Goal: Information Seeking & Learning: Learn about a topic

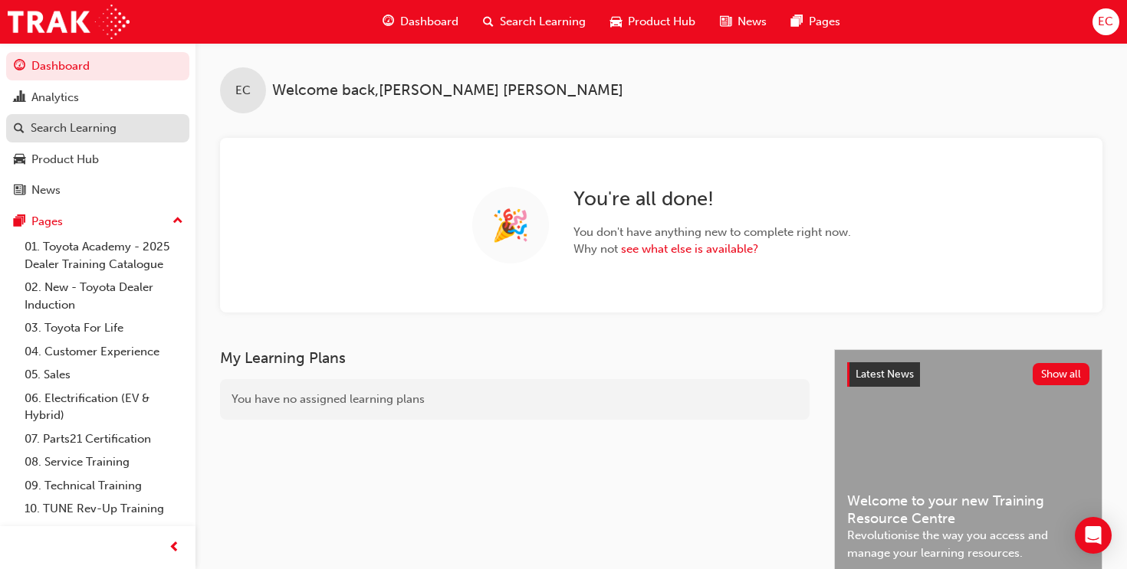
click at [119, 132] on div "Search Learning" at bounding box center [98, 128] width 168 height 19
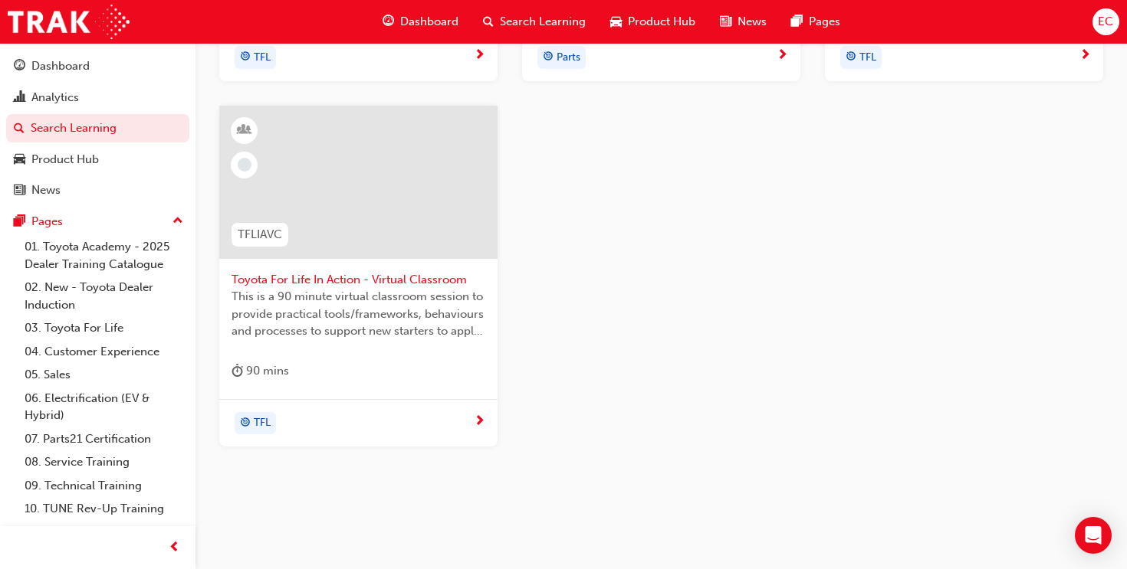
scroll to position [643, 0]
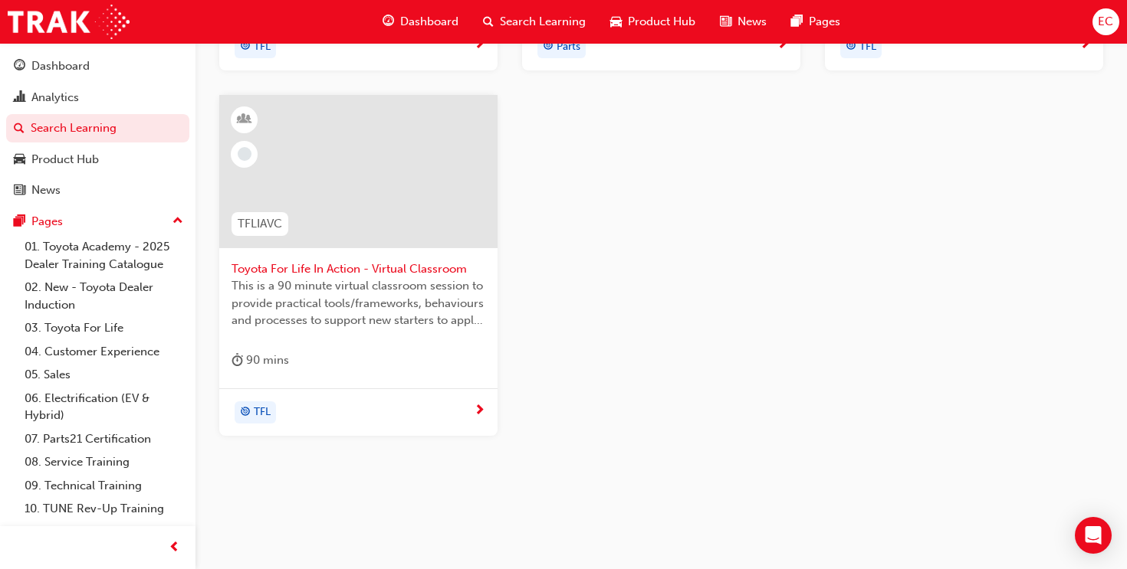
click at [359, 149] on div at bounding box center [358, 171] width 278 height 153
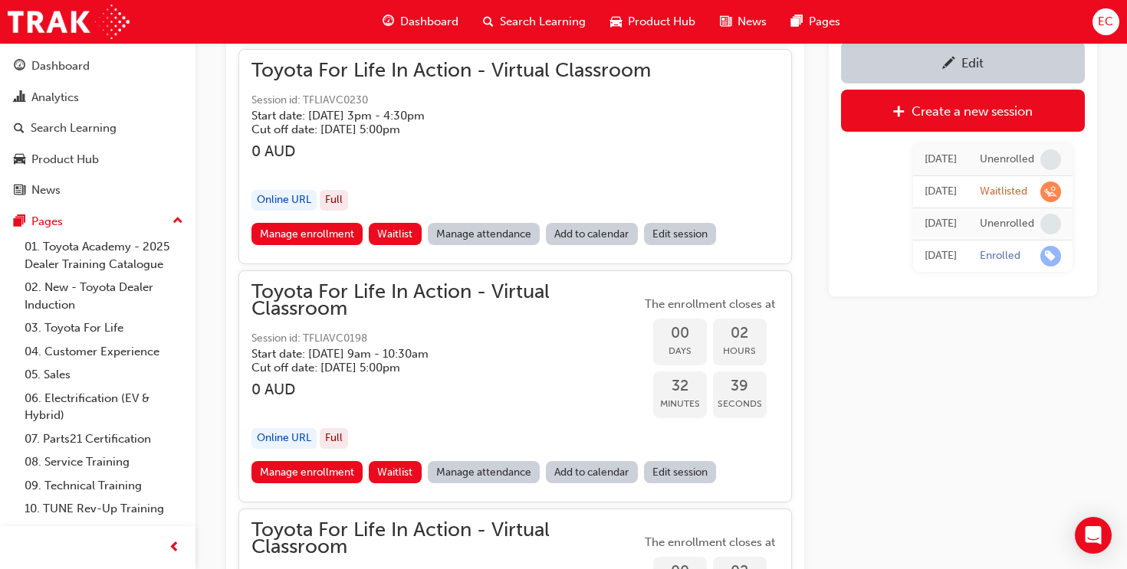
scroll to position [1610, 0]
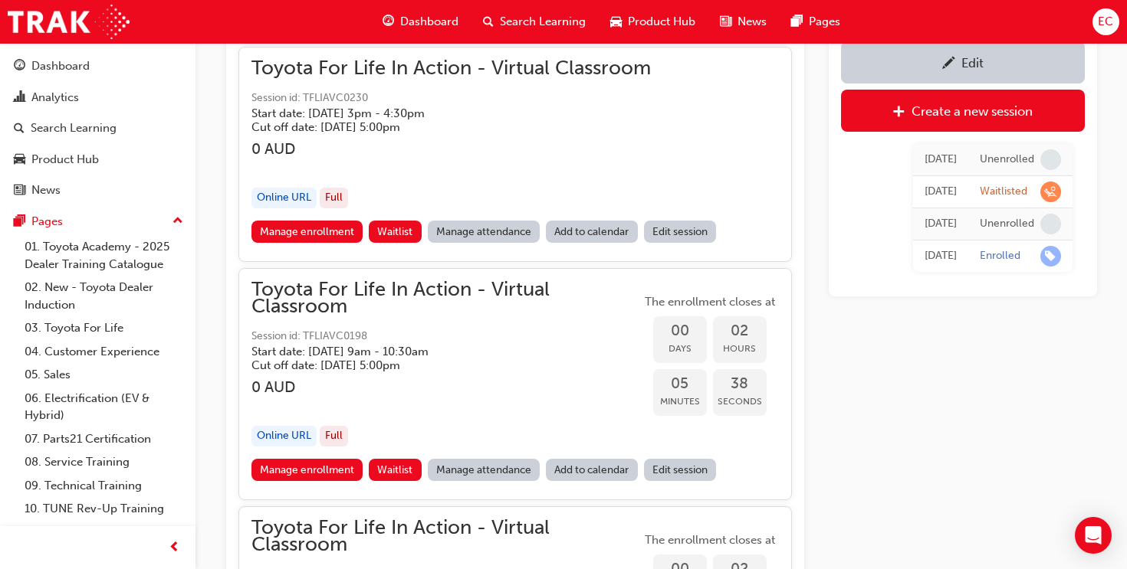
click at [484, 233] on link "Manage attendance" at bounding box center [484, 232] width 113 height 22
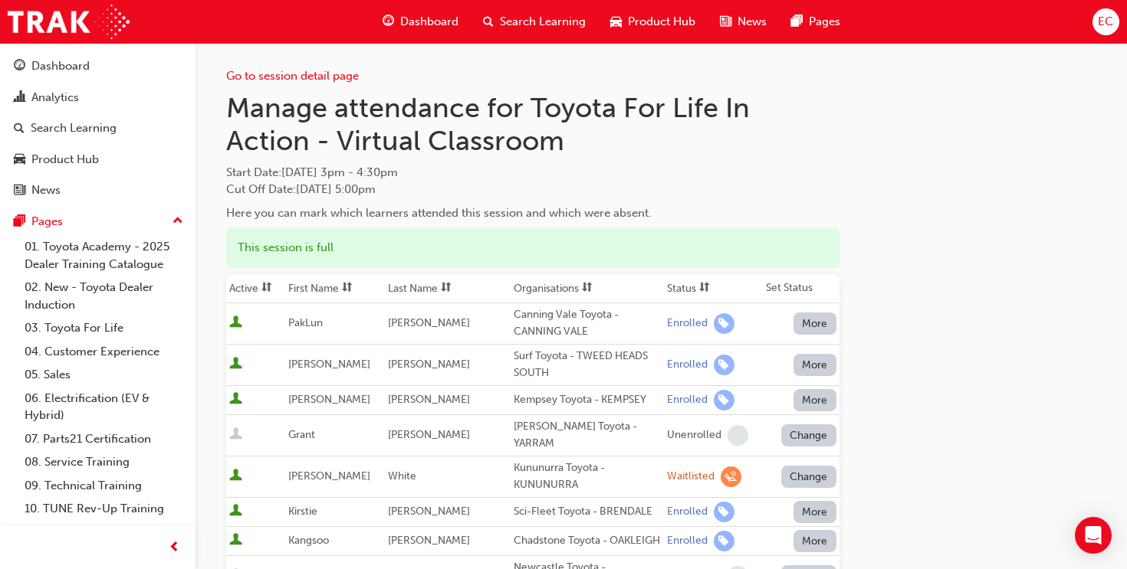
click at [696, 290] on span at bounding box center [704, 288] width 17 height 19
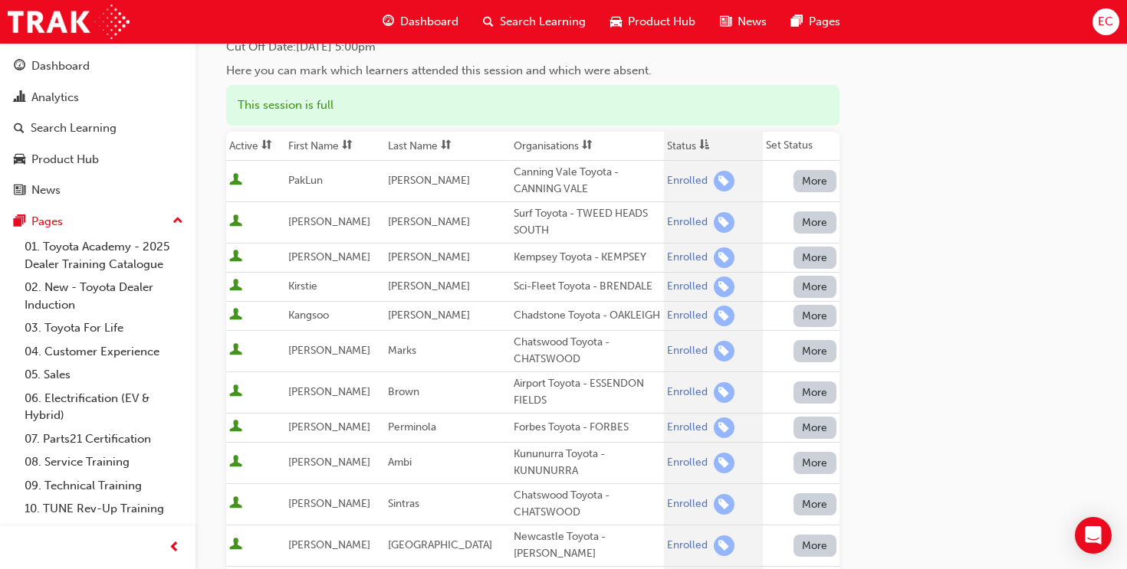
scroll to position [143, 0]
click at [325, 140] on th "First Name" at bounding box center [335, 145] width 100 height 29
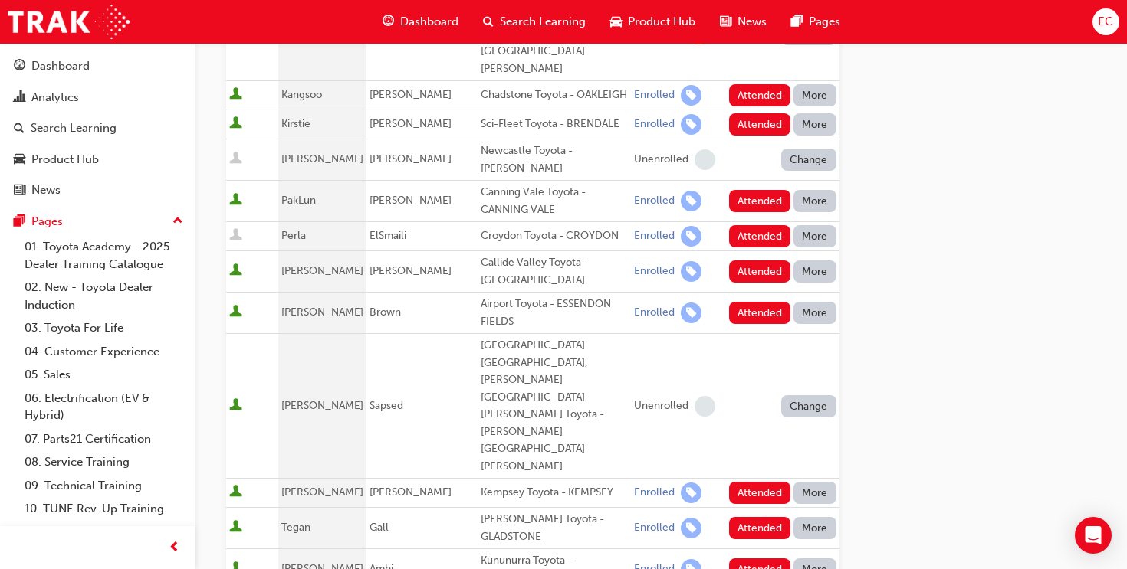
scroll to position [789, 0]
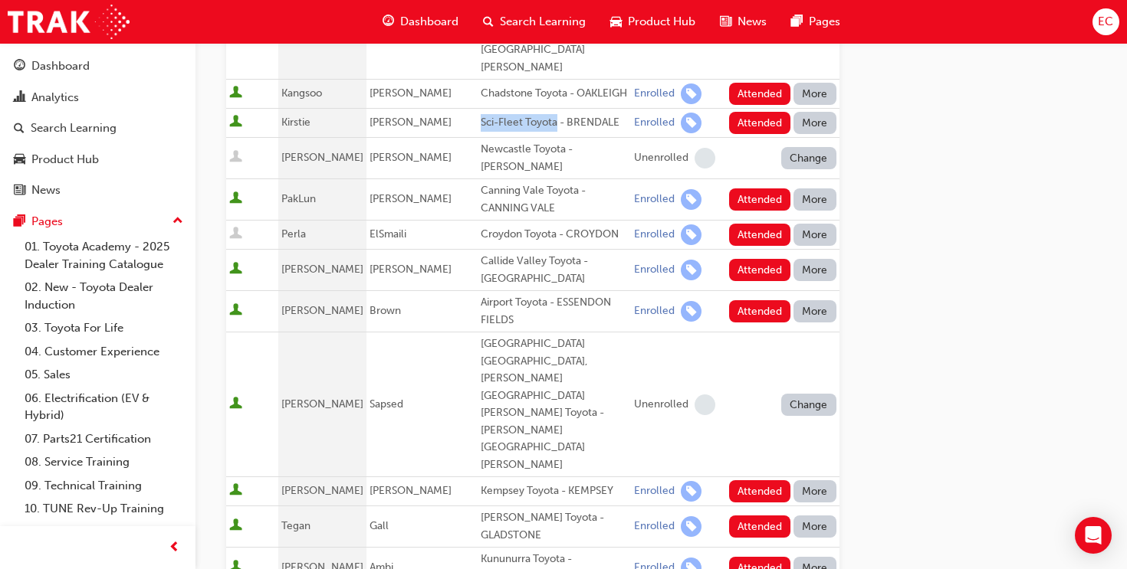
drag, startPoint x: 457, startPoint y: 69, endPoint x: 530, endPoint y: 71, distance: 73.6
click at [530, 114] on div "Sci-Fleet Toyota - BRENDALE" at bounding box center [554, 123] width 147 height 18
copy div "Sci-Fleet Toyota"
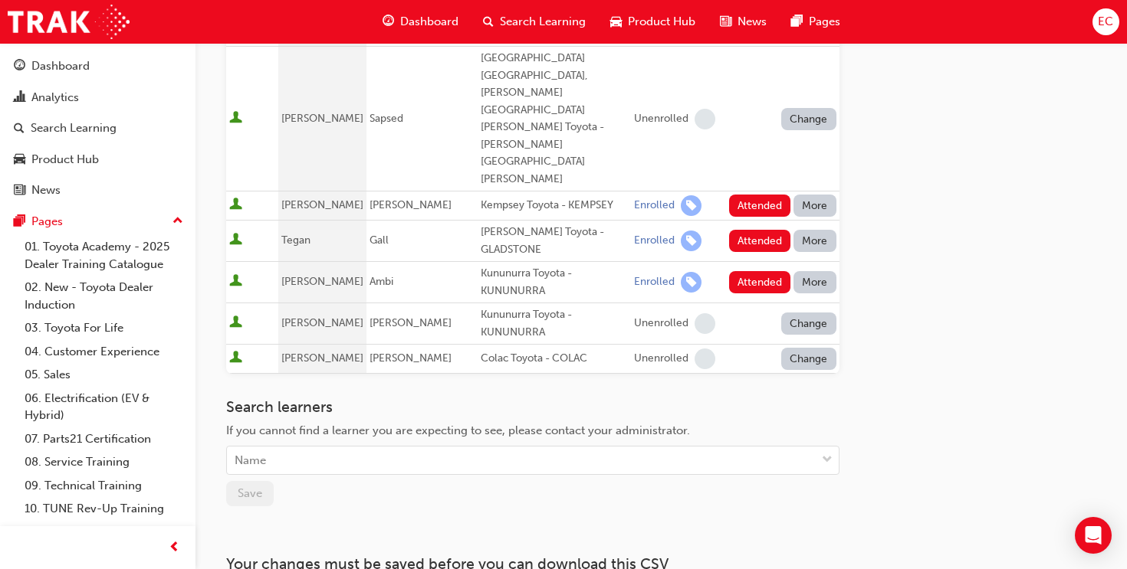
scroll to position [1077, 0]
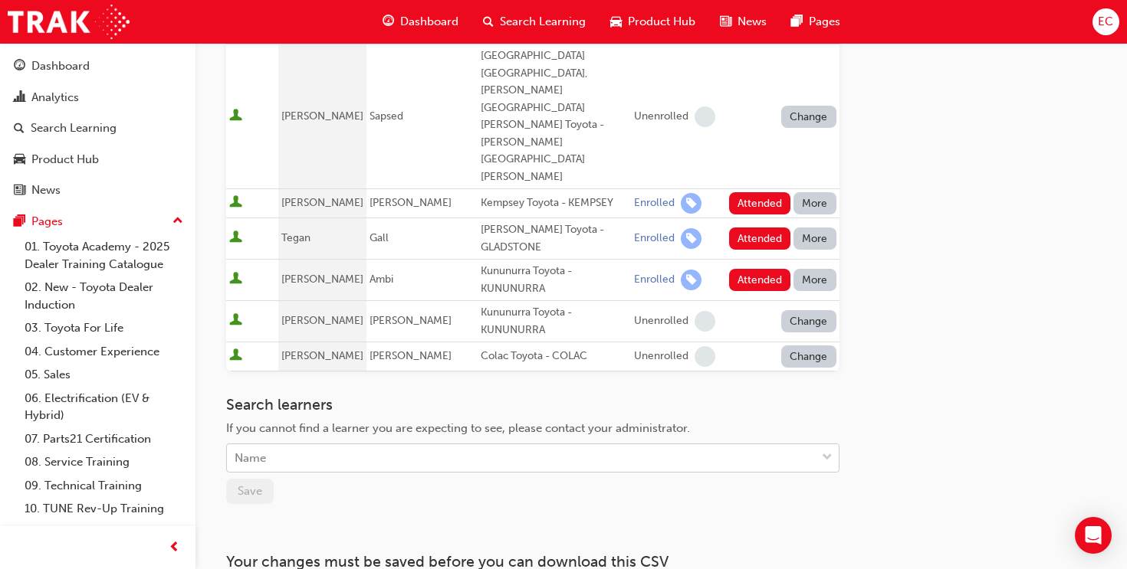
click at [366, 445] on div "Name" at bounding box center [521, 458] width 589 height 27
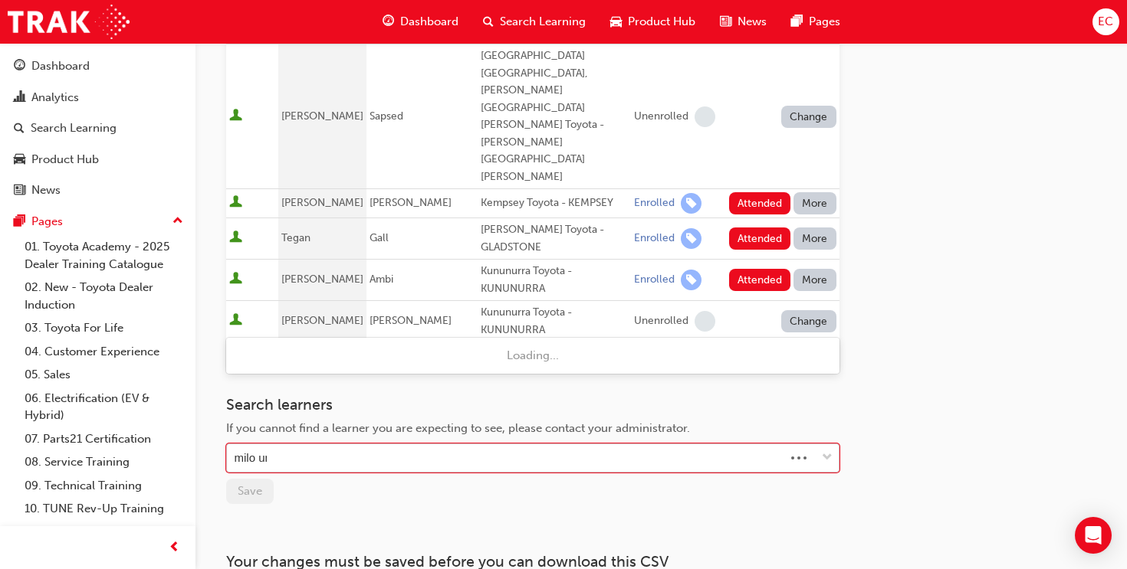
type input "[PERSON_NAME]"
click at [416, 445] on div "[PERSON_NAME]" at bounding box center [521, 458] width 589 height 27
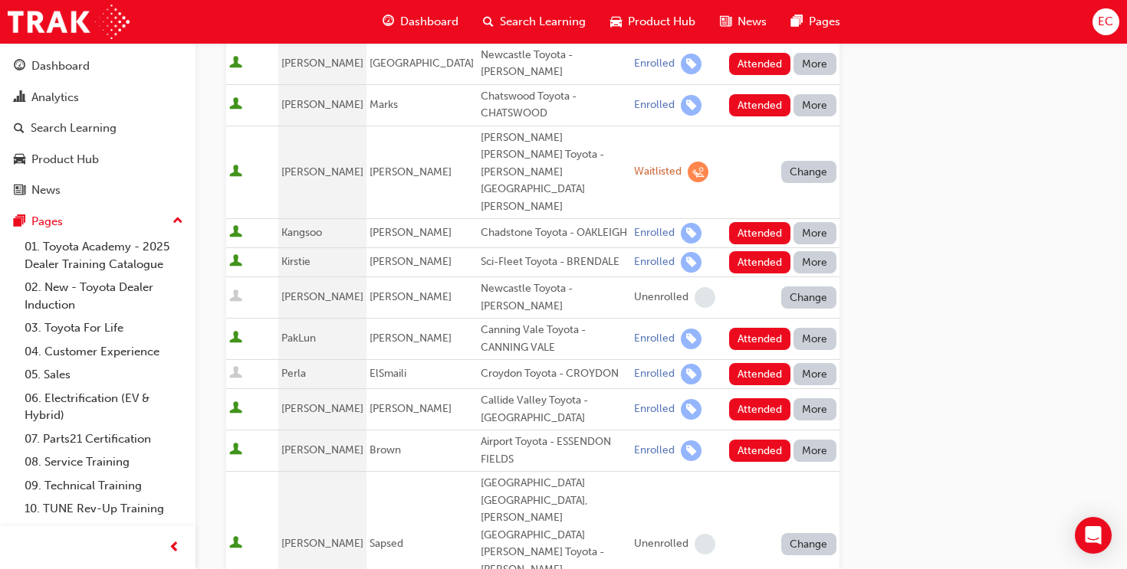
scroll to position [0, 0]
